Goal: Transaction & Acquisition: Obtain resource

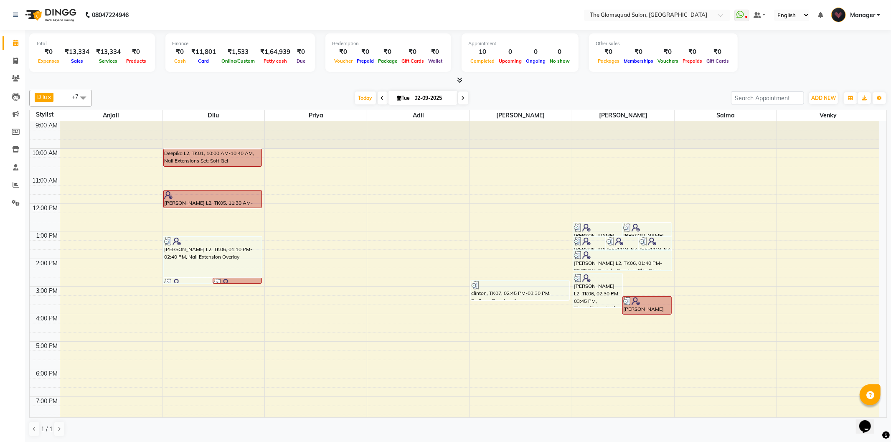
scroll to position [64, 0]
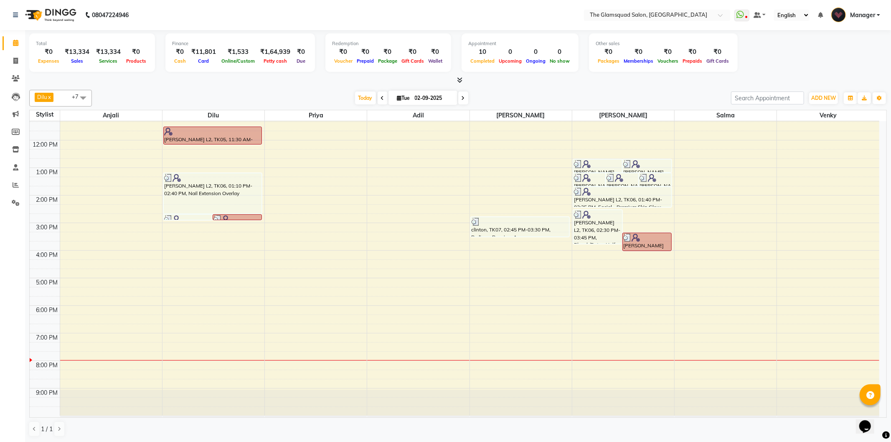
click at [622, 99] on div "[DATE] [DATE]" at bounding box center [411, 98] width 631 height 13
click at [462, 96] on icon at bounding box center [463, 98] width 3 height 5
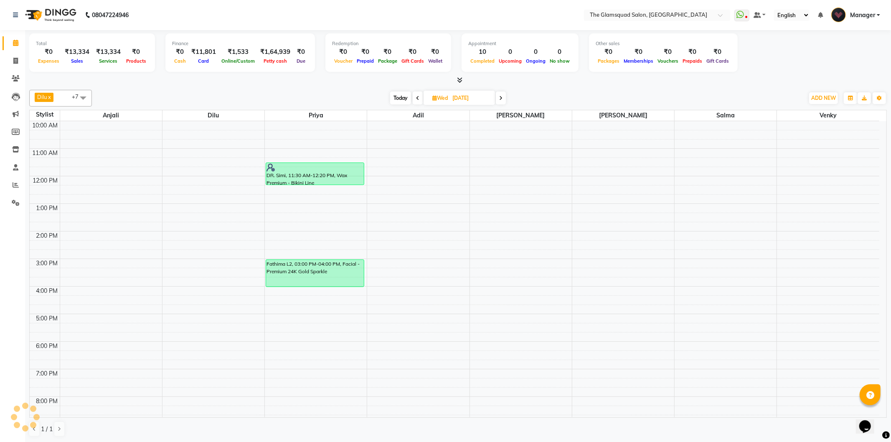
scroll to position [0, 0]
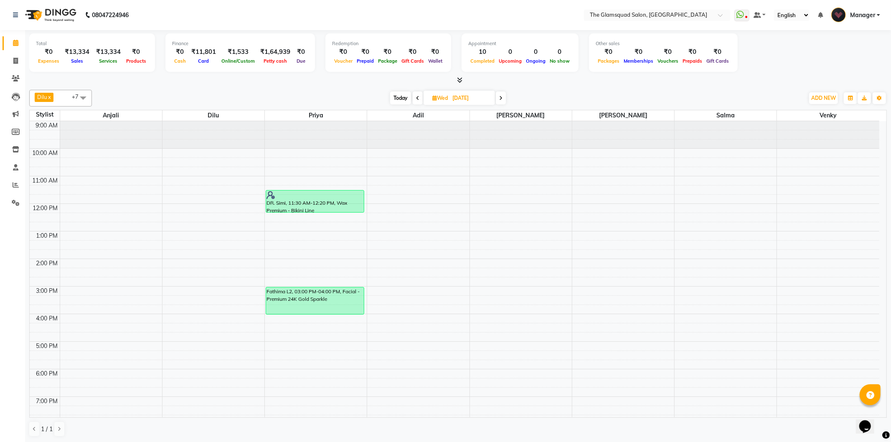
drag, startPoint x: 395, startPoint y: 98, endPoint x: 415, endPoint y: 119, distance: 29.6
click at [395, 97] on span "Today" at bounding box center [400, 98] width 21 height 13
type input "02-09-2025"
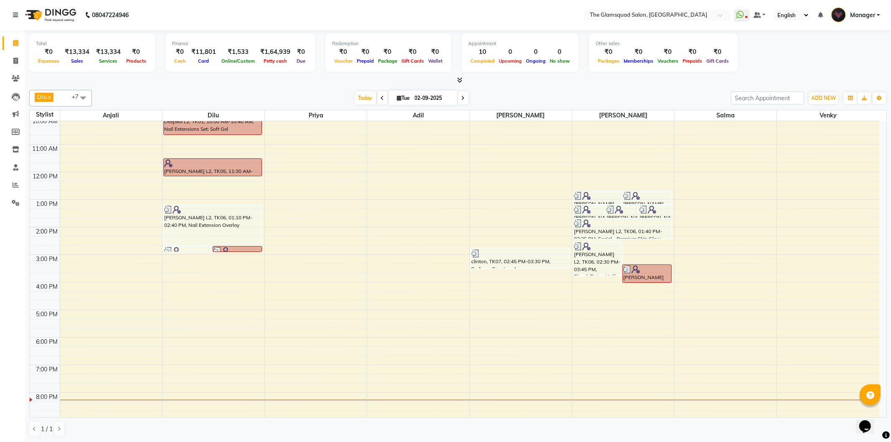
scroll to position [64, 0]
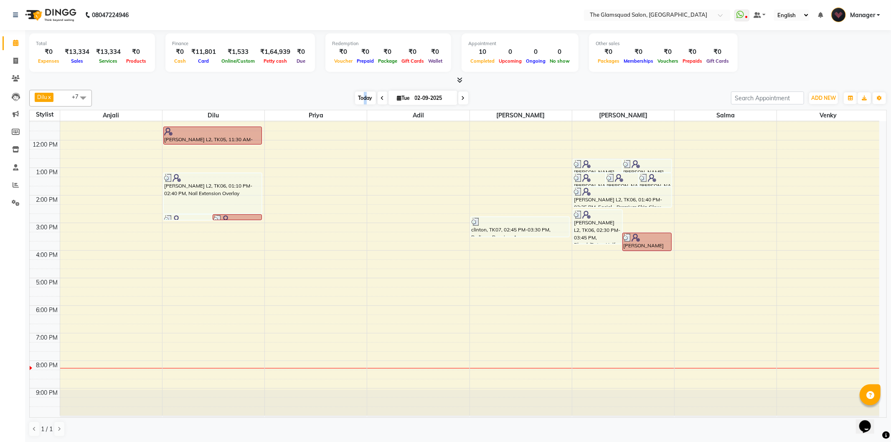
click at [364, 99] on span "Today" at bounding box center [365, 98] width 21 height 13
click at [512, 81] on div at bounding box center [458, 80] width 858 height 9
click at [17, 185] on icon at bounding box center [16, 185] width 6 height 6
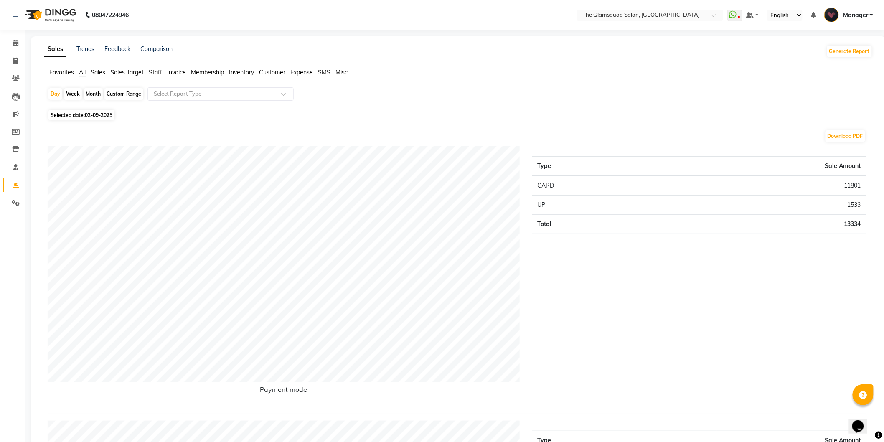
click at [158, 74] on span "Staff" at bounding box center [155, 73] width 13 height 8
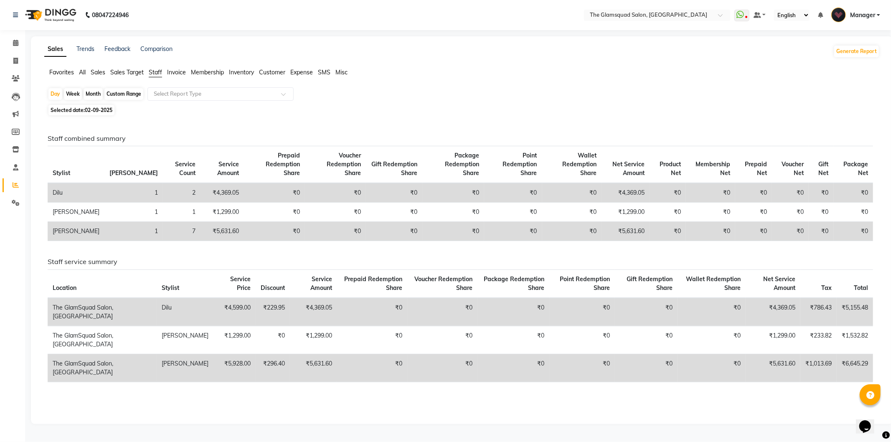
click at [102, 72] on span "Sales" at bounding box center [98, 73] width 15 height 8
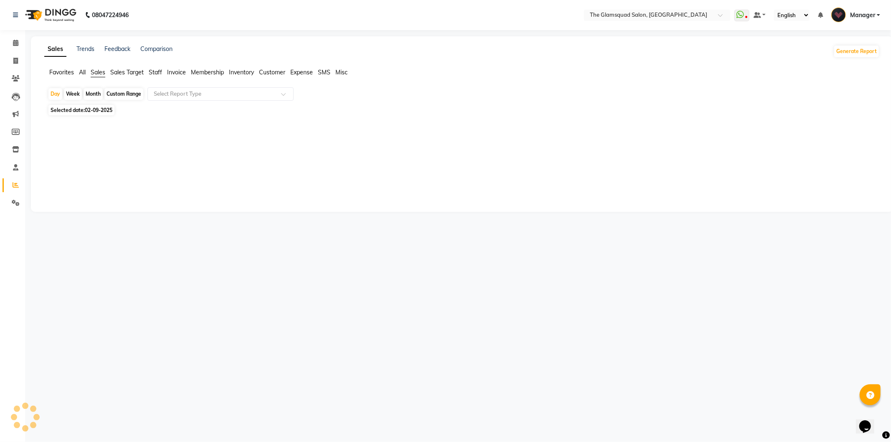
click at [117, 96] on div "Custom Range" at bounding box center [123, 94] width 39 height 12
select select "9"
select select "2025"
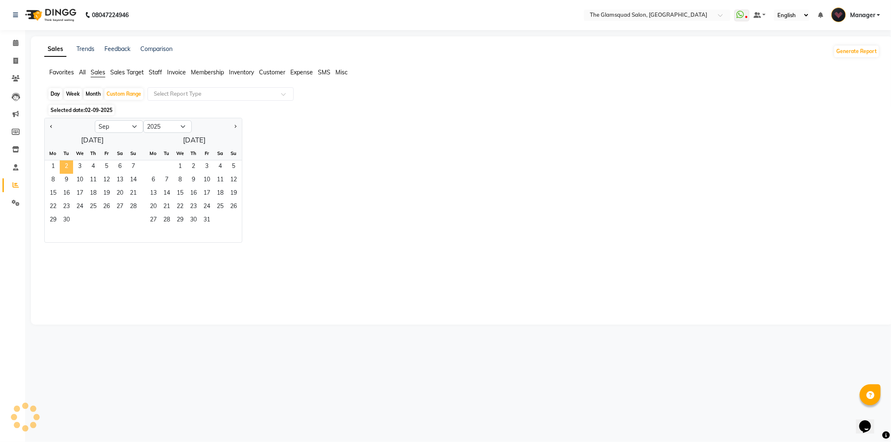
click at [68, 163] on span "2" at bounding box center [66, 166] width 13 height 13
click at [79, 166] on span "3" at bounding box center [79, 166] width 13 height 13
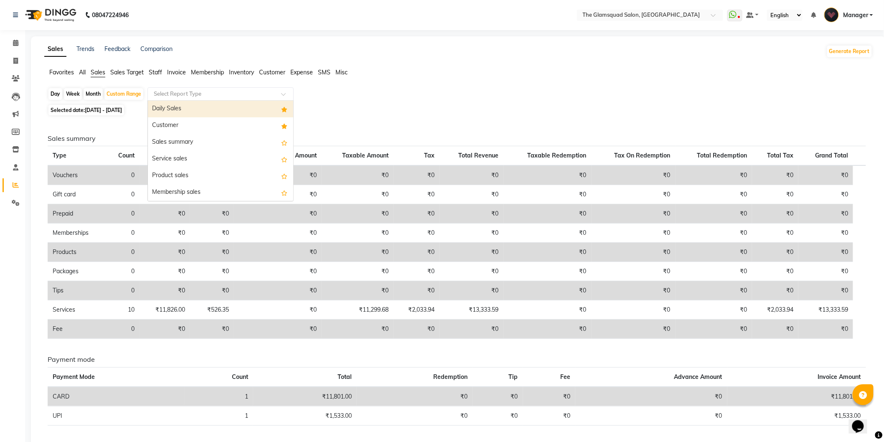
click at [195, 97] on input "text" at bounding box center [212, 94] width 120 height 8
click at [192, 116] on div "Daily Sales" at bounding box center [220, 109] width 145 height 17
select select "full_report"
select select "csv"
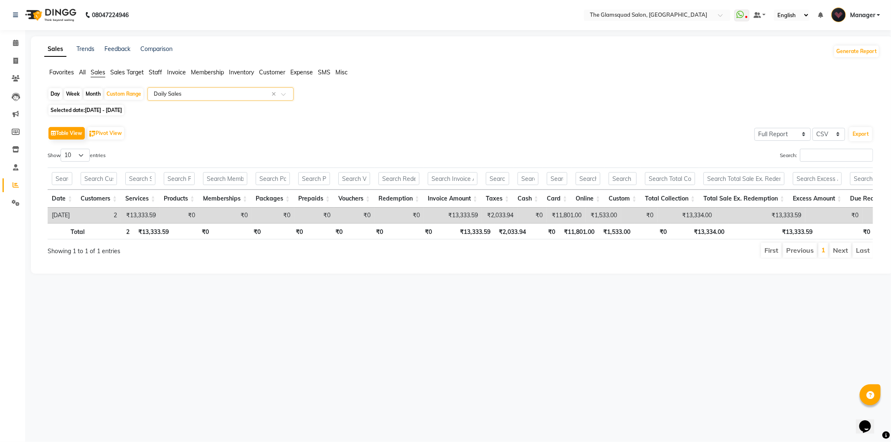
click at [153, 95] on input "text" at bounding box center [212, 94] width 120 height 8
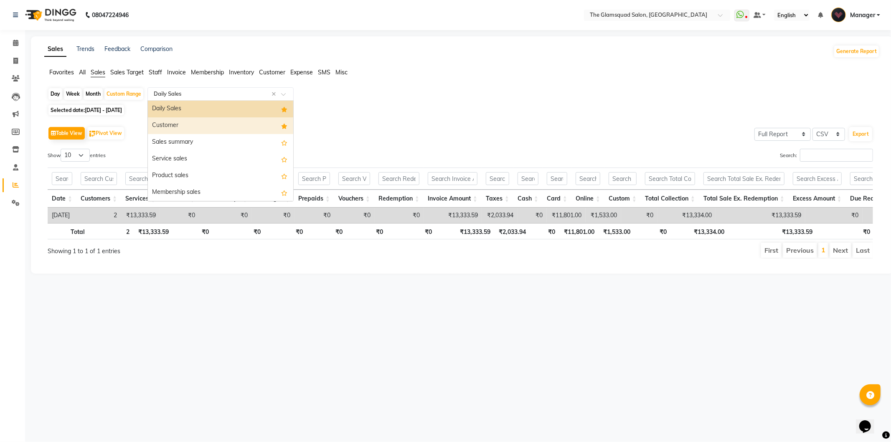
click at [180, 123] on div "Customer" at bounding box center [220, 125] width 145 height 17
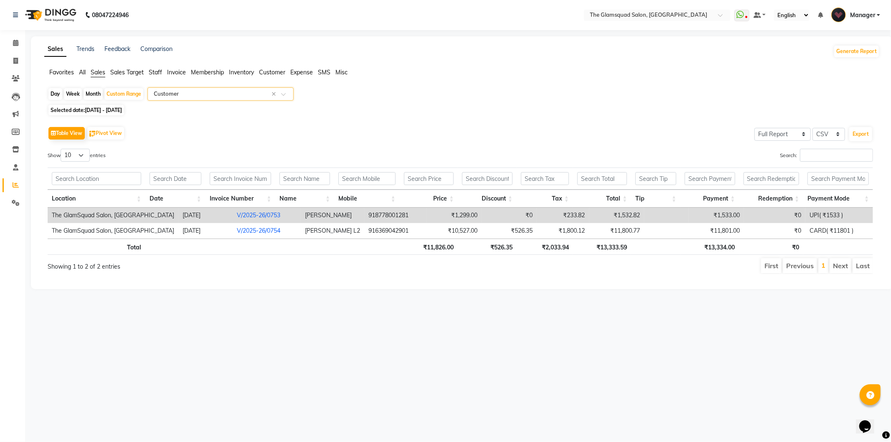
click at [368, 112] on div "Selected date: 02-09-2025 - 03-09-2025" at bounding box center [464, 110] width 833 height 9
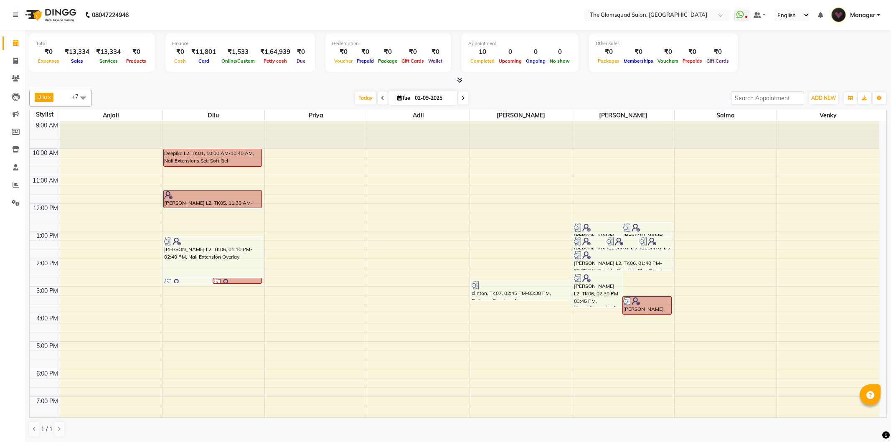
click at [462, 99] on icon at bounding box center [463, 98] width 3 height 5
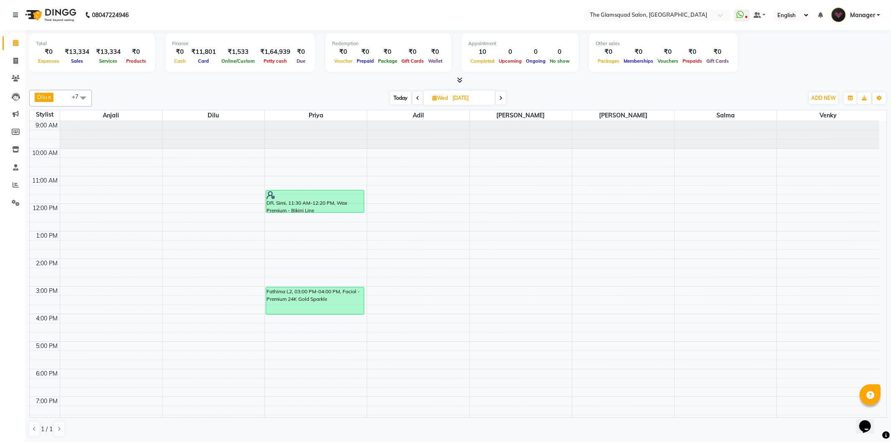
drag, startPoint x: 526, startPoint y: 94, endPoint x: 519, endPoint y: 94, distance: 6.3
click at [526, 94] on div "[DATE] [DATE]" at bounding box center [448, 98] width 704 height 13
click at [403, 98] on span "Today" at bounding box center [400, 98] width 21 height 13
type input "02-09-2025"
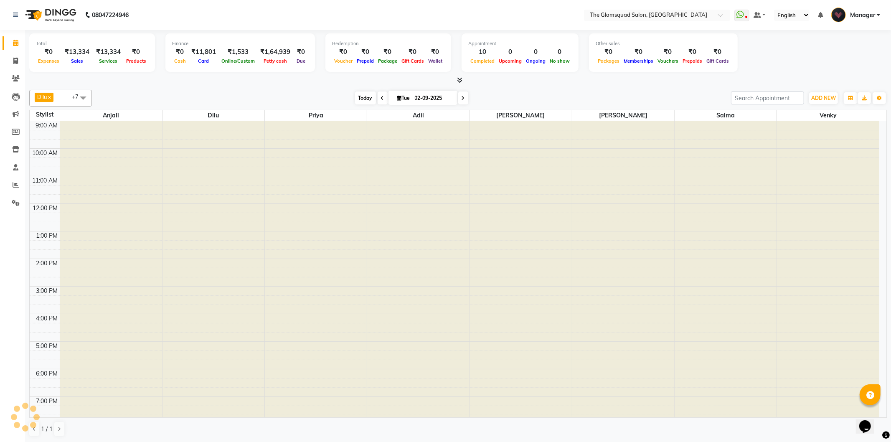
scroll to position [64, 0]
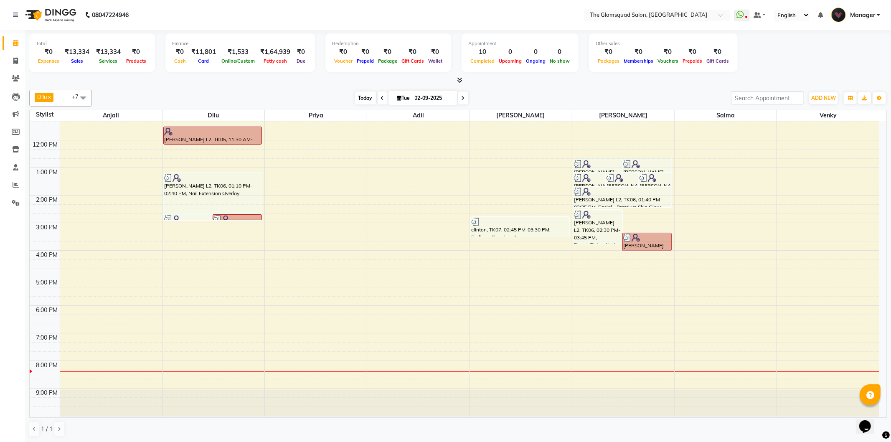
click at [370, 100] on span "Today" at bounding box center [365, 98] width 21 height 13
click at [570, 99] on div "[DATE] [DATE]" at bounding box center [411, 98] width 631 height 13
